Goal: Task Accomplishment & Management: Manage account settings

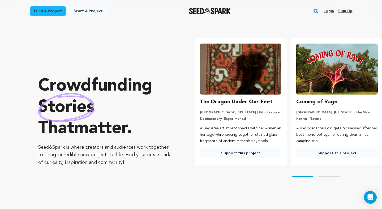
click at [331, 10] on link "Login" at bounding box center [329, 11] width 10 height 9
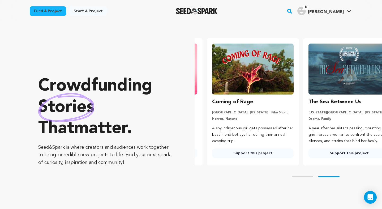
scroll to position [0, 101]
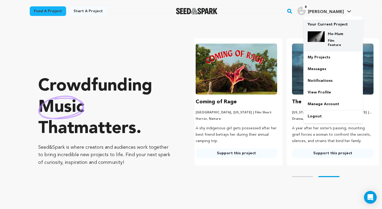
click at [339, 34] on h4 "Ho-Hum" at bounding box center [337, 33] width 19 height 5
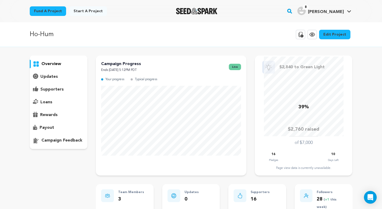
click at [266, 34] on div "Ho-Hum Copy public preview link View project Edit Project View more option View…" at bounding box center [191, 35] width 323 height 14
click at [337, 34] on link "Edit Project" at bounding box center [334, 35] width 31 height 10
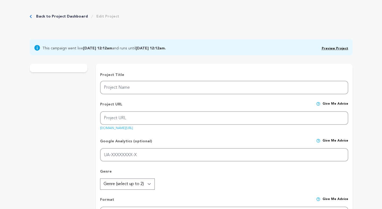
type input "Ho-Hum"
type input "ho-hum"
type input "Dani Alaveri breaks from routine and dives into a surreal young adulthood, faci…"
type textarea ""Ho-Hum," a coming-of-age film, follows Dani, a young woman struggling with the…"
type textarea ""Ho-Hum" explores the unraveling of youthful ambition under the weight of expec…"
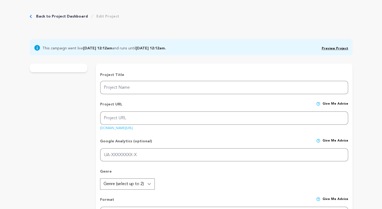
radio input "true"
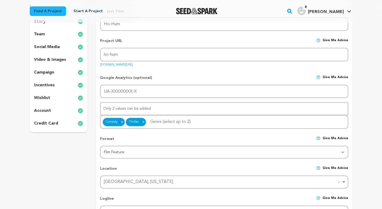
scroll to position [94, 0]
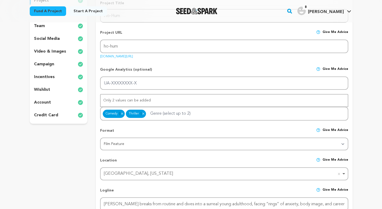
click at [60, 89] on div "wishlist" at bounding box center [59, 90] width 58 height 9
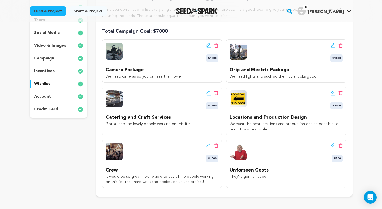
scroll to position [101, 0]
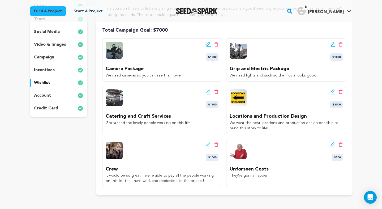
click at [332, 145] on icon at bounding box center [333, 144] width 5 height 5
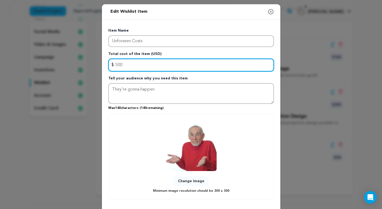
click at [117, 65] on input "500" at bounding box center [191, 65] width 166 height 13
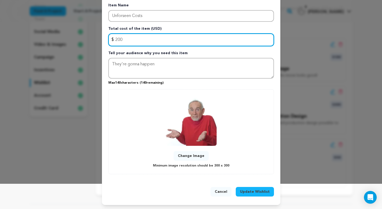
type input "200"
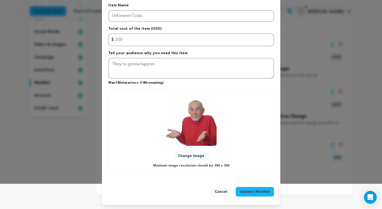
scroll to position [25, 0]
click at [254, 191] on span "Update Wishlist" at bounding box center [255, 191] width 30 height 5
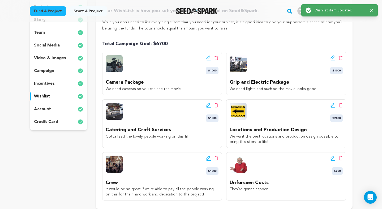
scroll to position [91, 0]
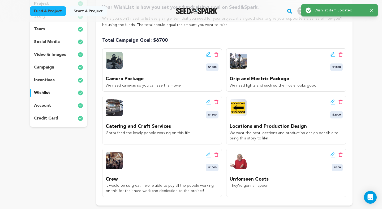
click at [332, 100] on icon at bounding box center [333, 101] width 5 height 5
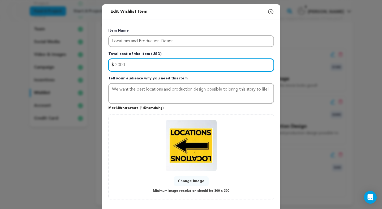
click at [117, 65] on input "2000" at bounding box center [191, 65] width 166 height 13
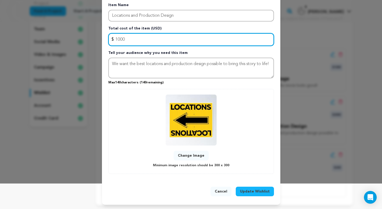
scroll to position [25, 0]
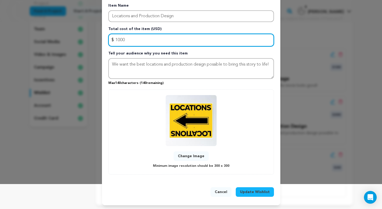
type input "1000"
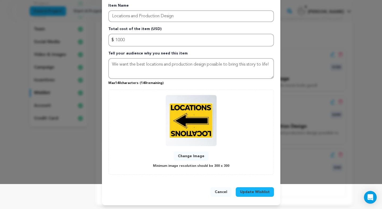
click at [256, 190] on span "Update Wishlist" at bounding box center [255, 191] width 30 height 5
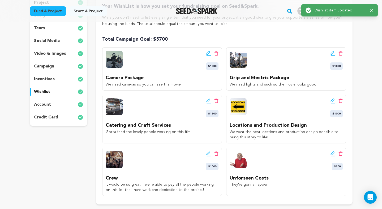
scroll to position [102, 0]
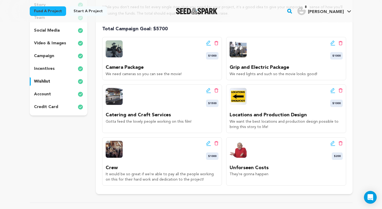
click at [208, 91] on icon at bounding box center [208, 90] width 5 height 5
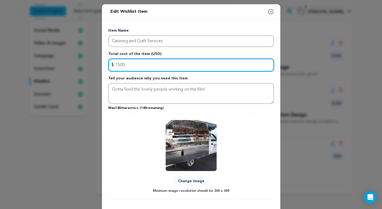
click at [119, 65] on input "1500" at bounding box center [191, 65] width 166 height 13
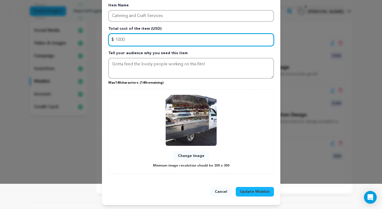
type input "1000"
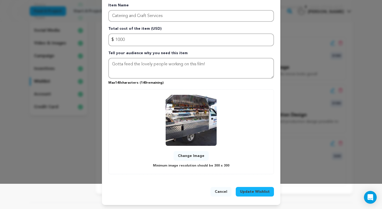
scroll to position [25, 0]
click at [263, 191] on span "Update Wishlist" at bounding box center [255, 191] width 30 height 5
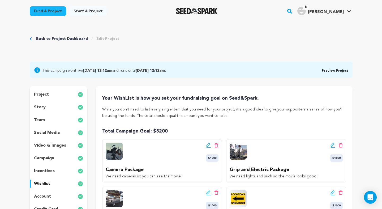
scroll to position [0, 0]
click at [64, 38] on link "Back to Project Dashboard" at bounding box center [62, 38] width 52 height 5
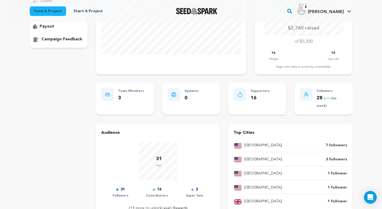
scroll to position [107, 0]
